Goal: Transaction & Acquisition: Purchase product/service

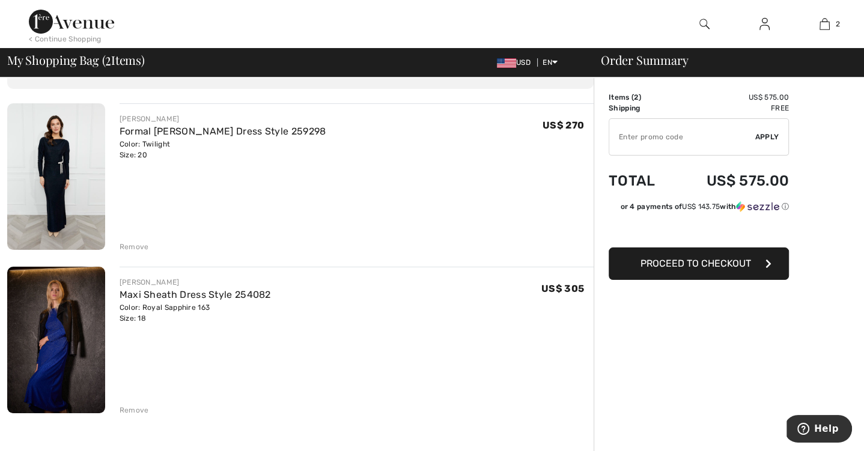
scroll to position [79, 0]
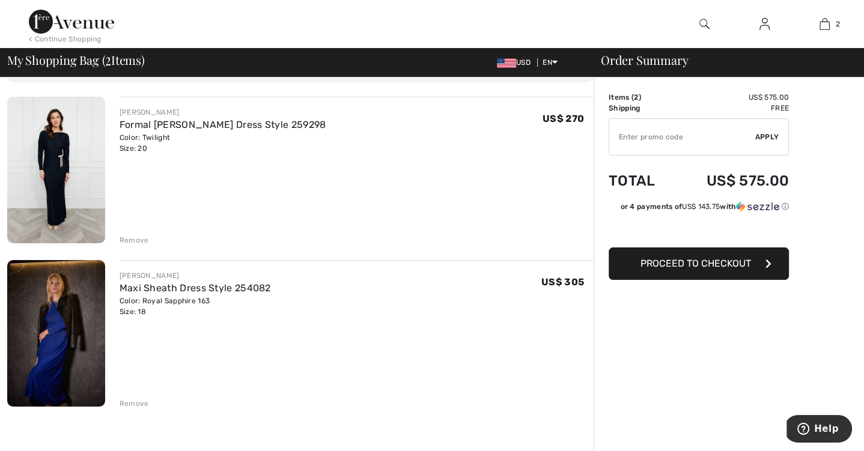
click at [124, 405] on div "Remove" at bounding box center [134, 403] width 29 height 11
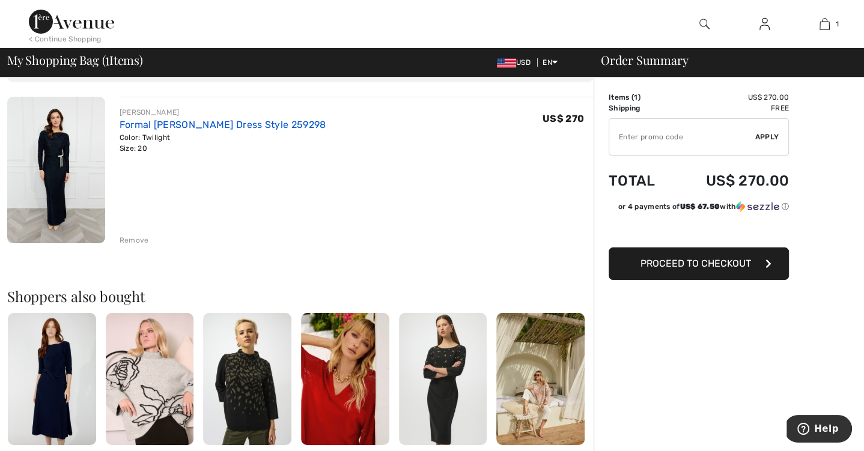
click at [171, 123] on link "Formal [PERSON_NAME] Dress Style 259298" at bounding box center [223, 124] width 207 height 11
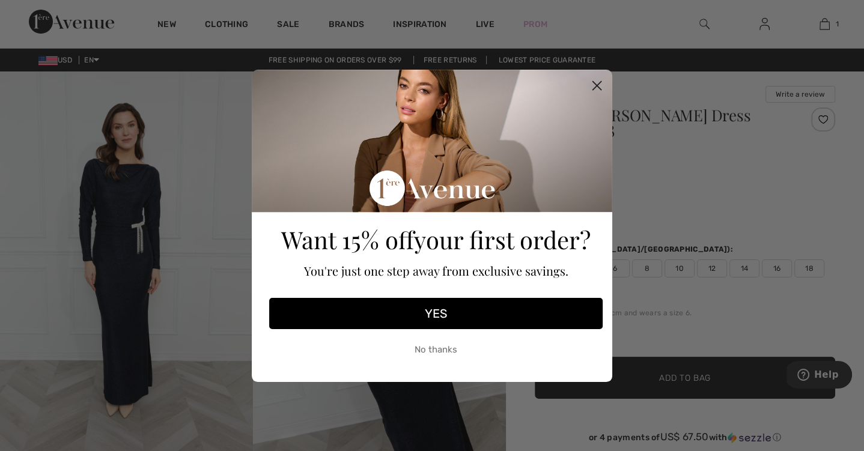
click at [598, 87] on icon "Close dialog" at bounding box center [597, 85] width 8 height 8
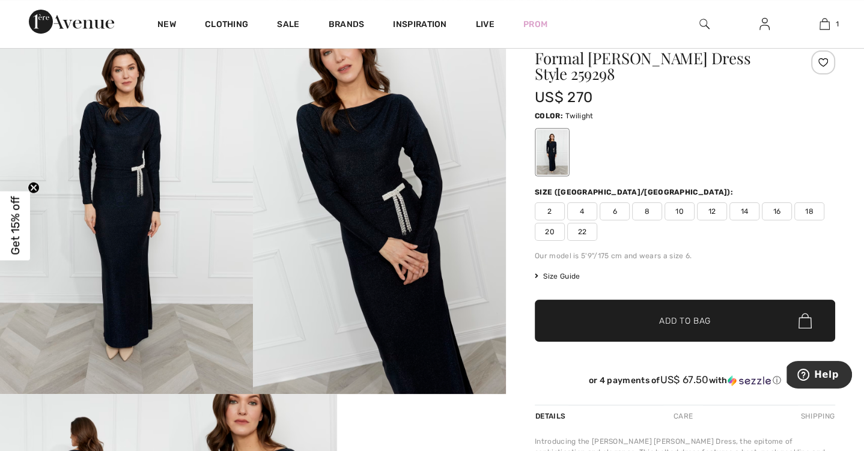
scroll to position [61, 0]
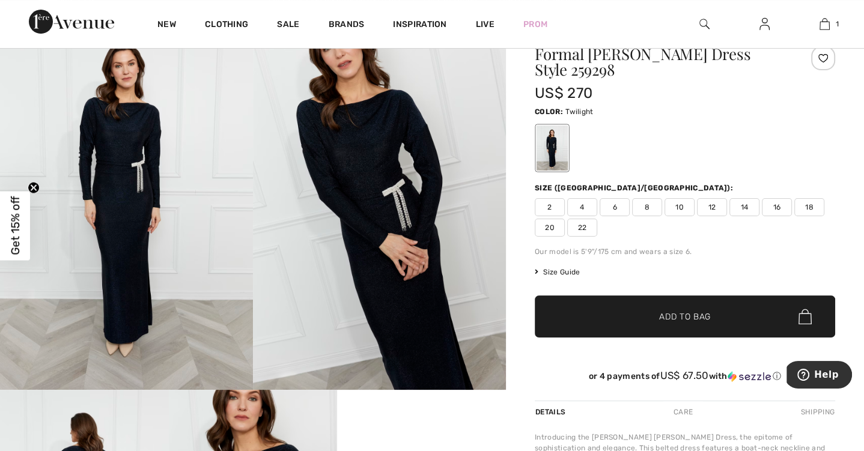
click at [136, 180] on img at bounding box center [126, 200] width 253 height 380
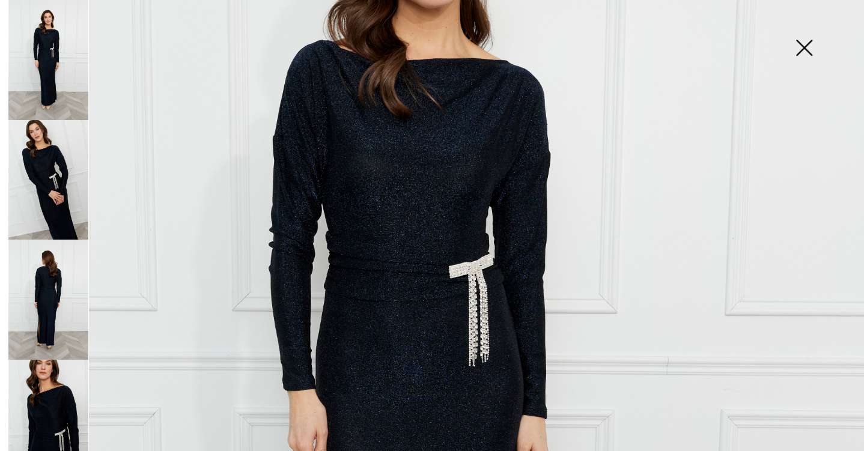
scroll to position [0, 0]
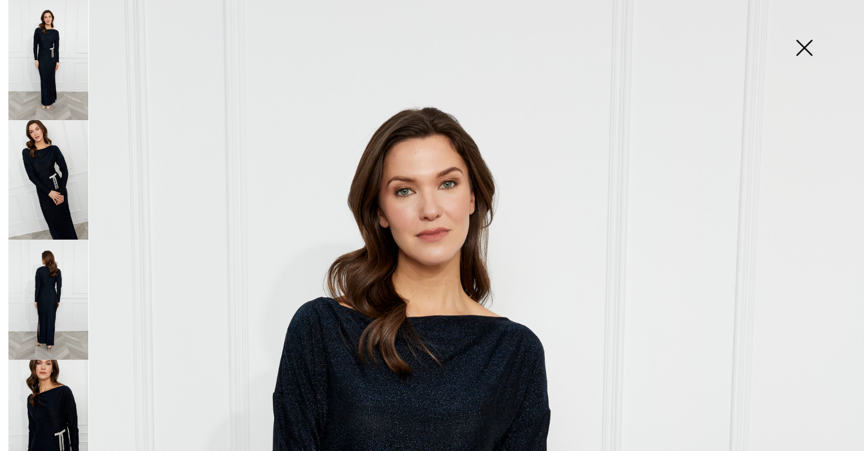
click at [803, 49] on img at bounding box center [804, 49] width 60 height 62
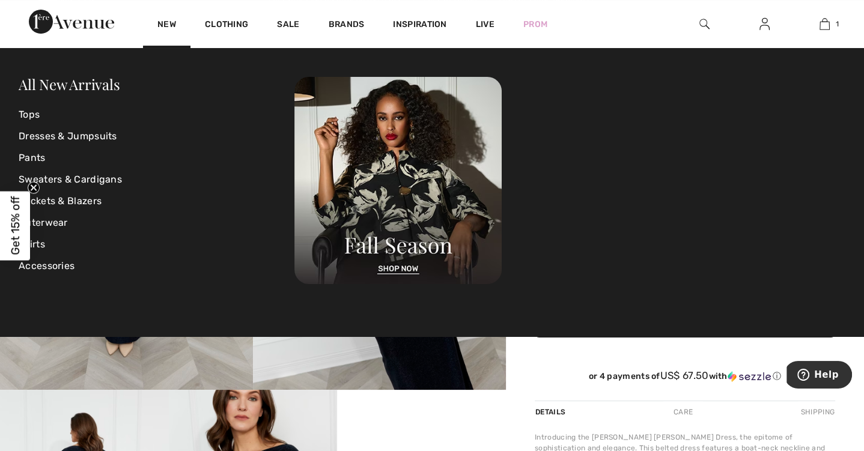
click at [67, 16] on img at bounding box center [71, 22] width 85 height 24
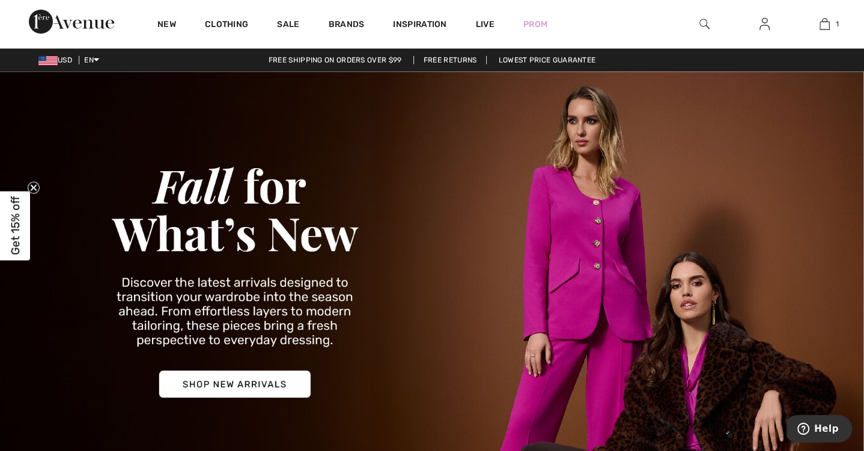
click at [699, 23] on img at bounding box center [704, 24] width 10 height 14
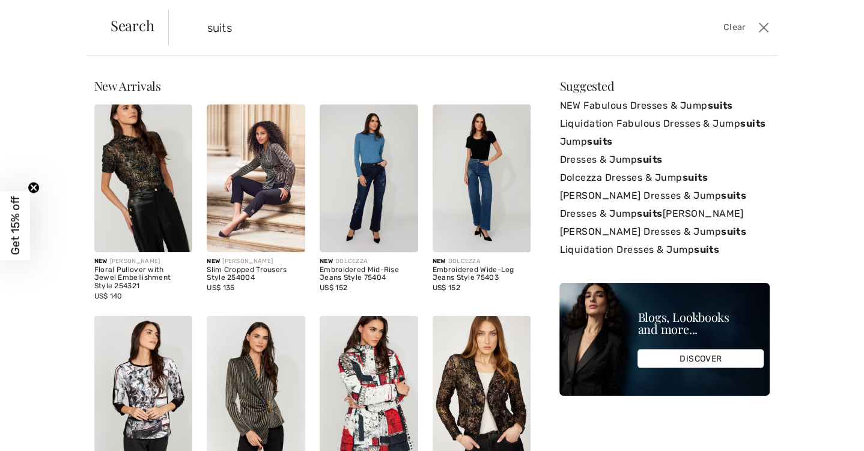
type input "suits"
